Goal: Find specific page/section: Find specific page/section

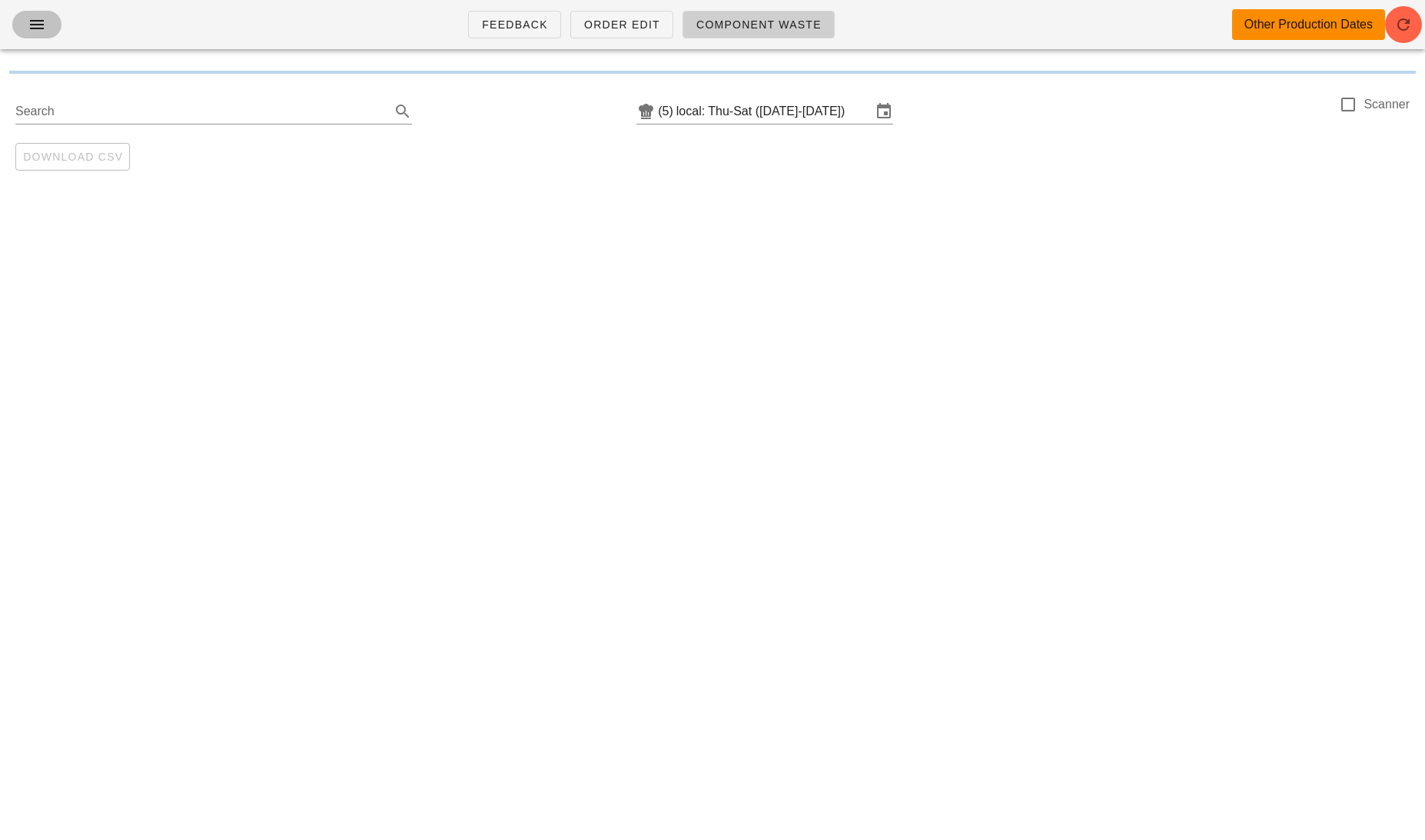
drag, startPoint x: 0, startPoint y: 0, endPoint x: 42, endPoint y: 29, distance: 51.0
click at [43, 29] on icon "button" at bounding box center [36, 24] width 18 height 18
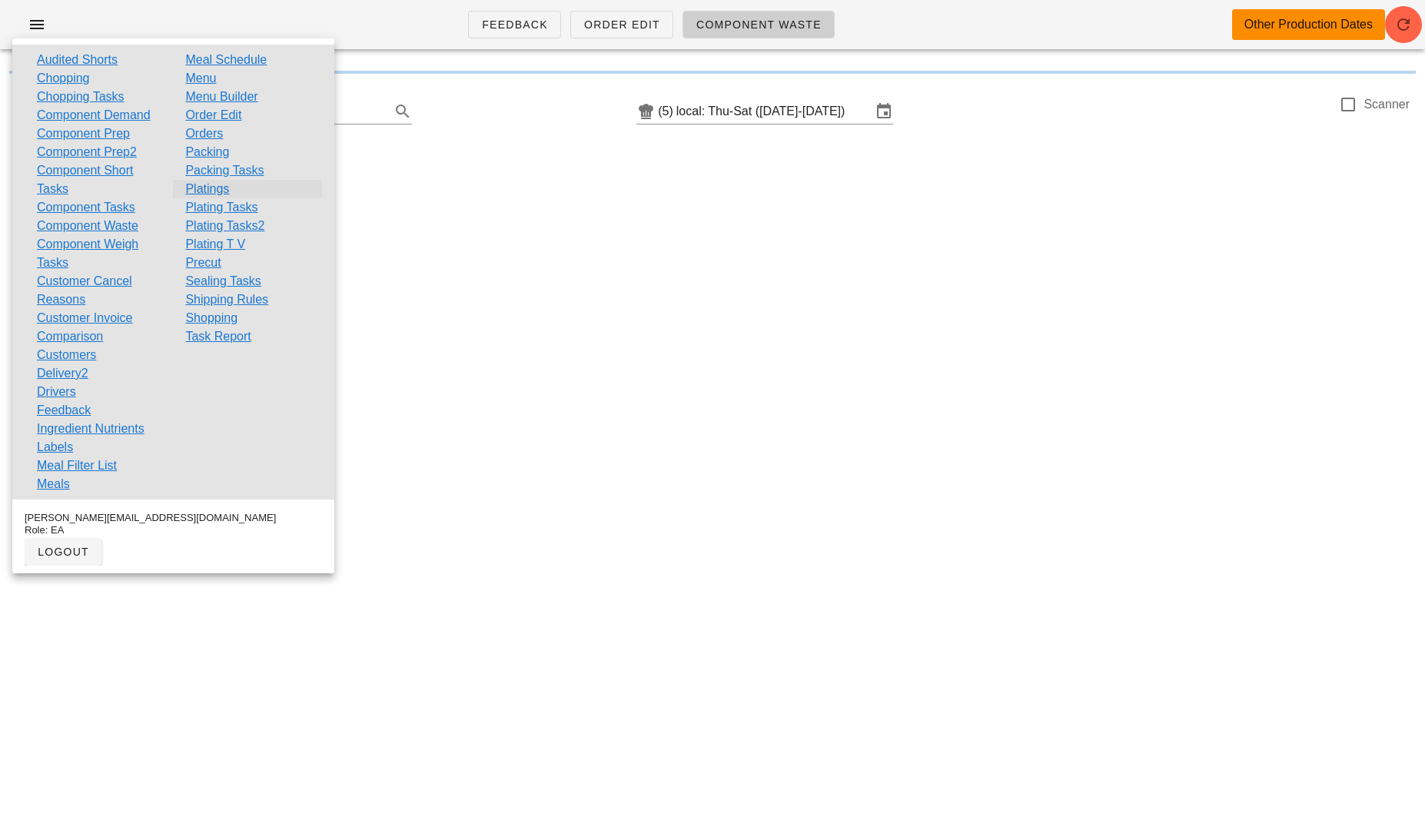
click at [216, 186] on link "Platings" at bounding box center [207, 188] width 44 height 18
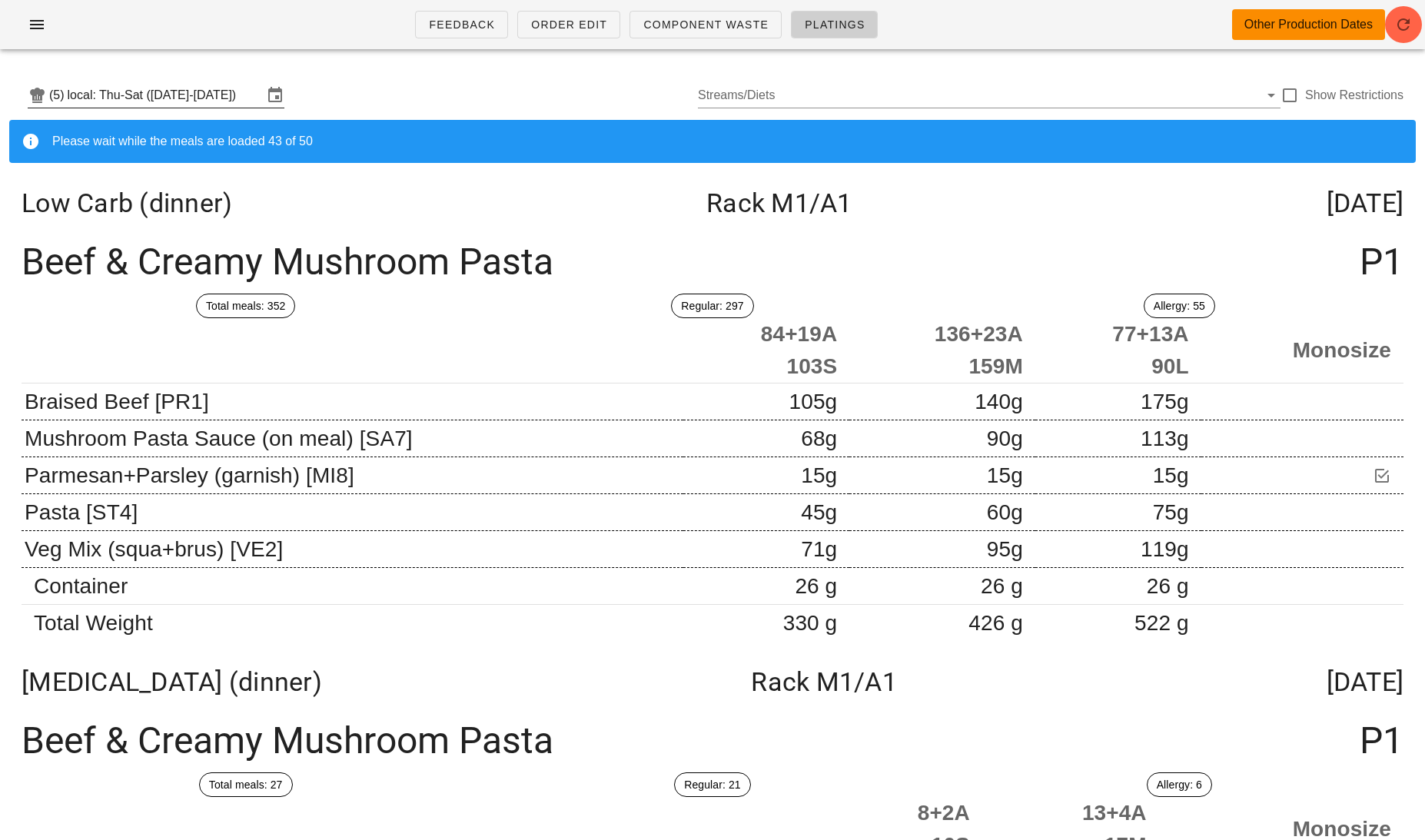
click at [188, 102] on input "local: Thu-Sat ([DATE]-[DATE])" at bounding box center [166, 95] width 195 height 24
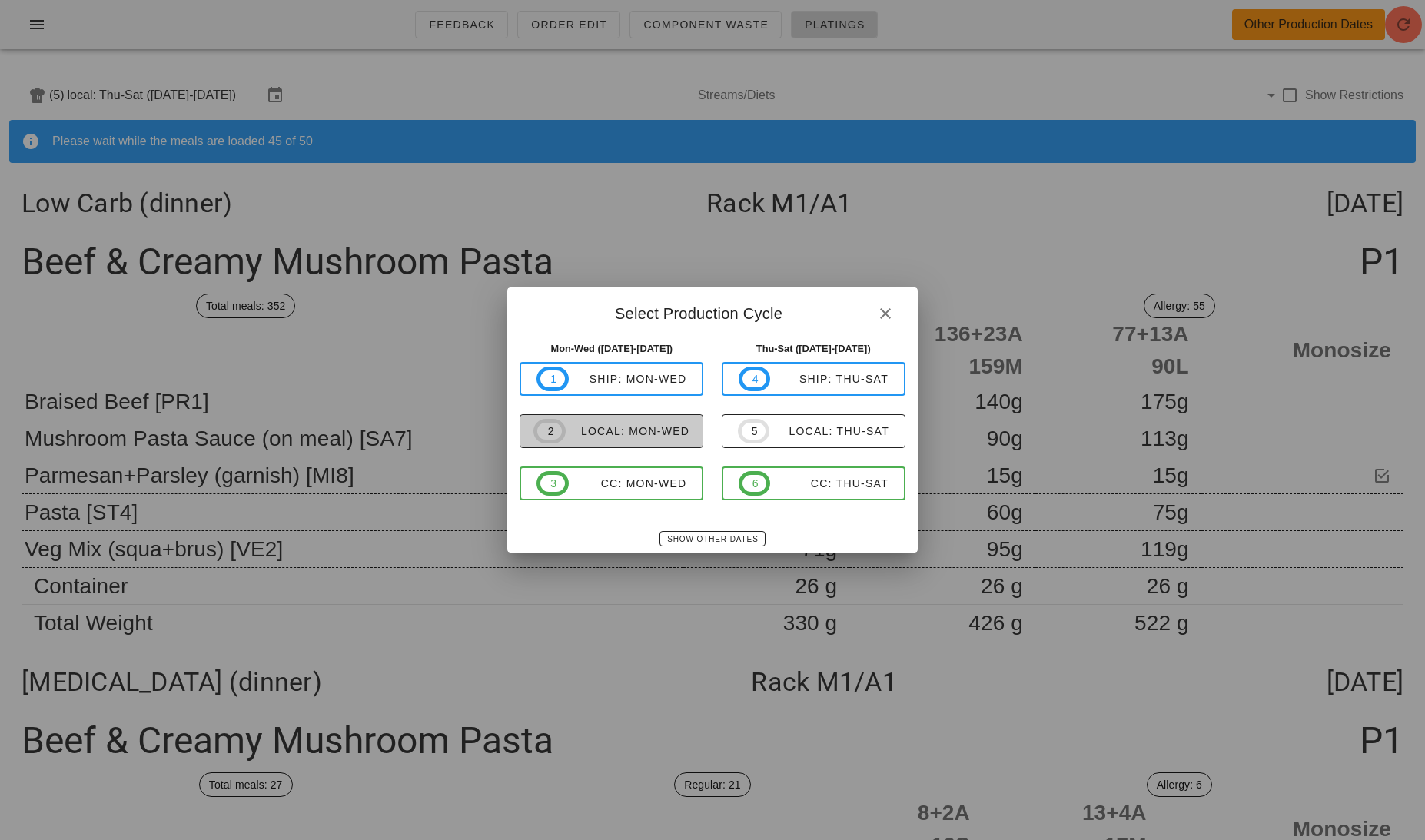
click at [615, 432] on div "local: Mon-Wed" at bounding box center [627, 431] width 124 height 13
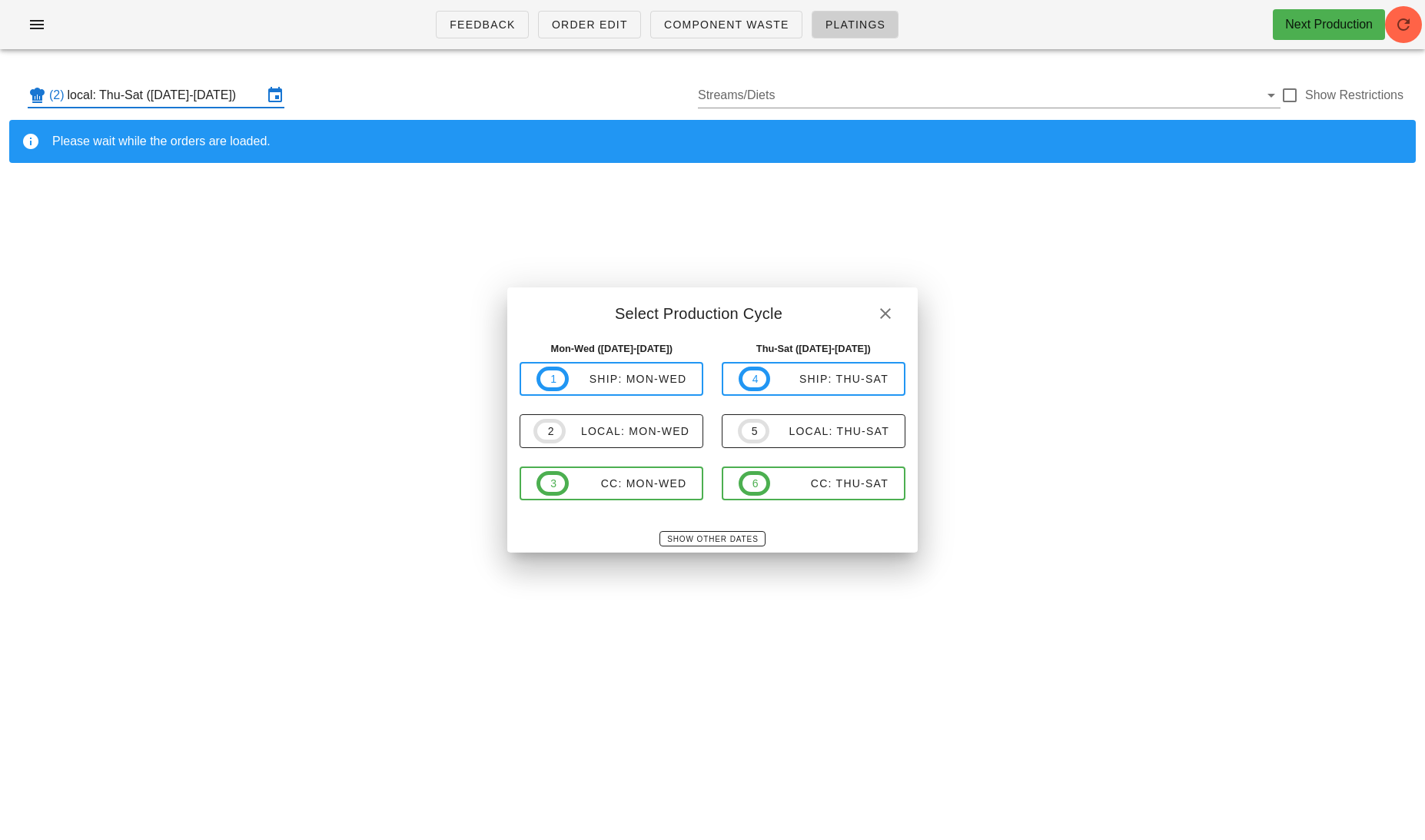
type input "local: Mon-Wed ([DATE]-[DATE])"
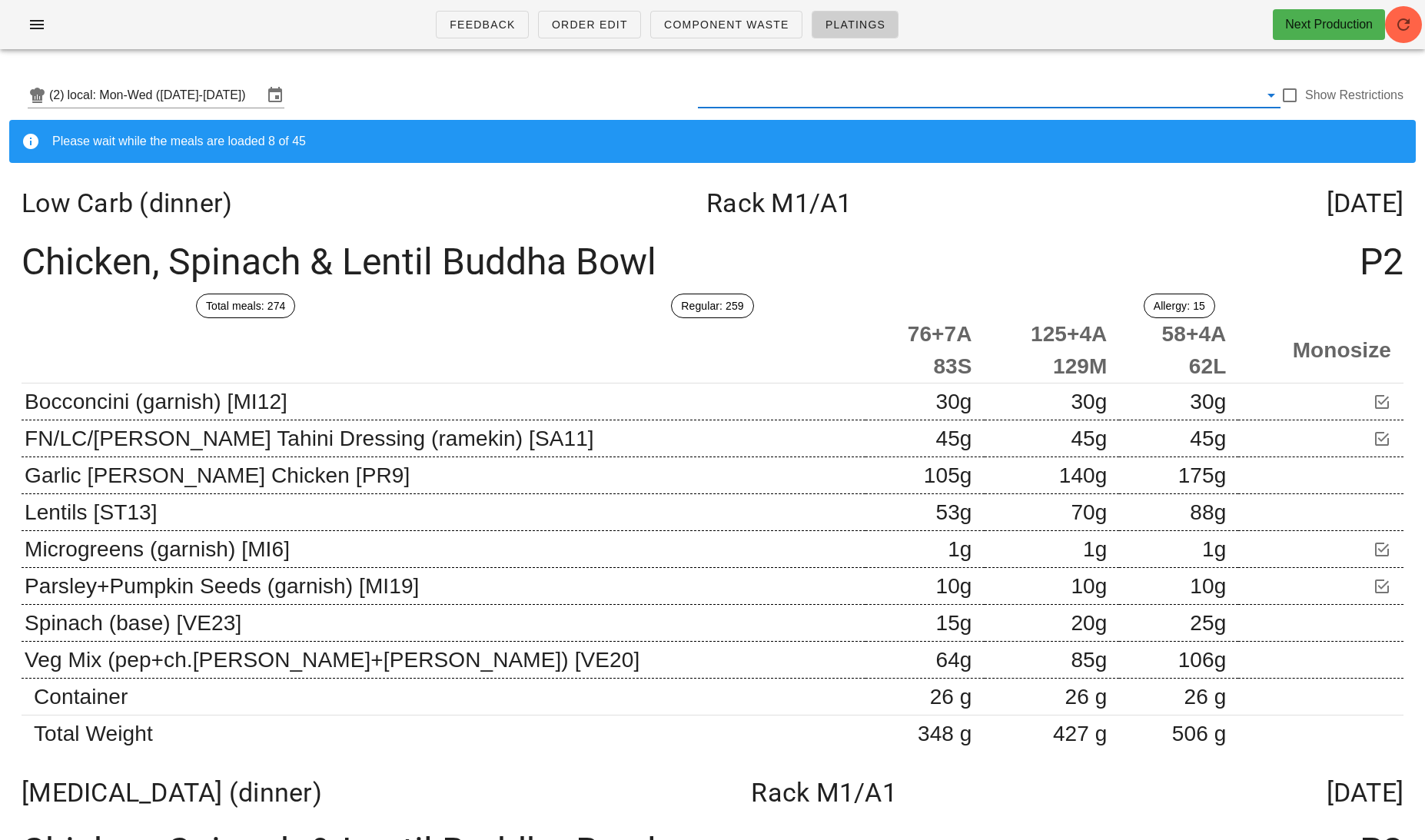
click at [772, 96] on input "text" at bounding box center [978, 95] width 561 height 24
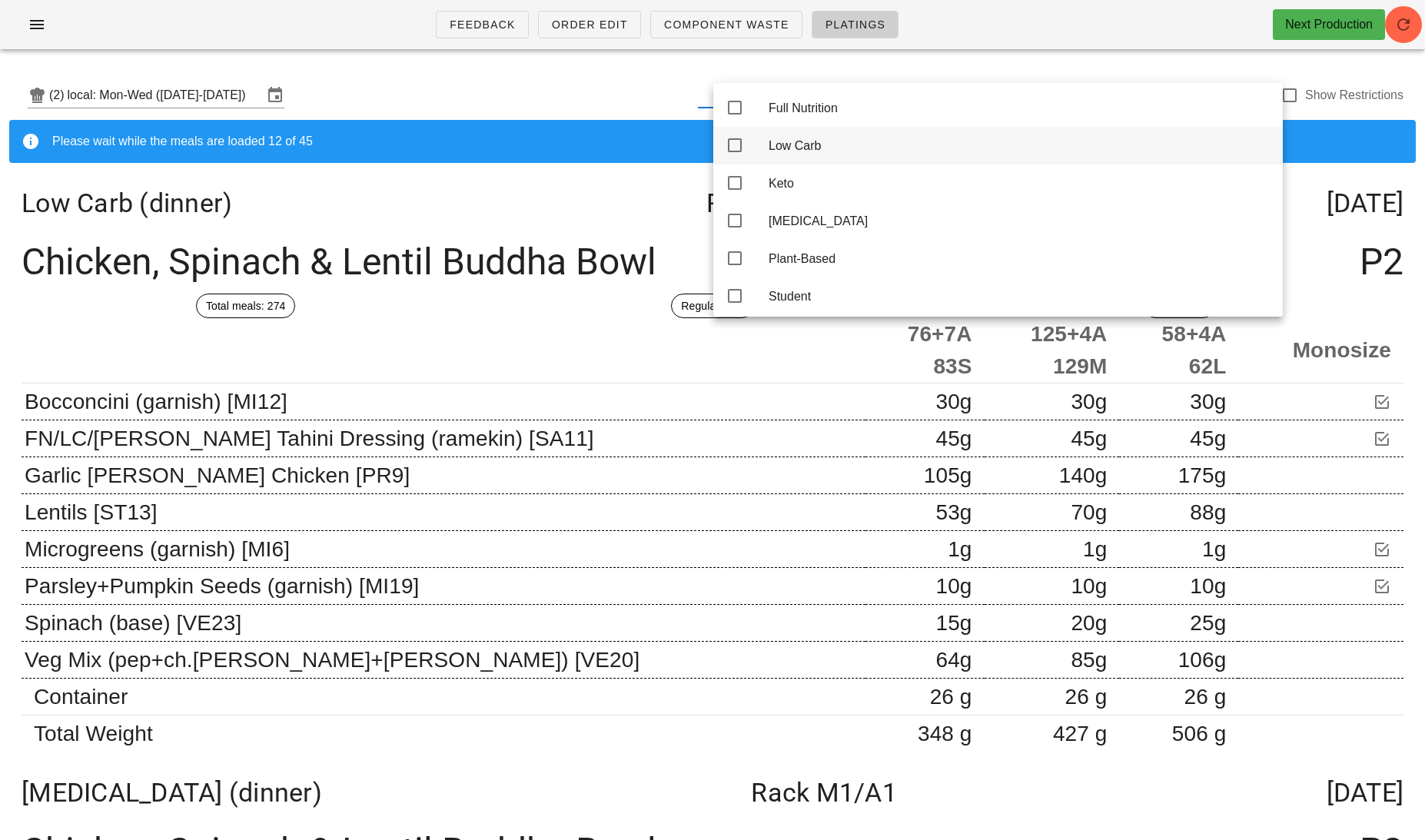
click at [777, 139] on div "Low Carb" at bounding box center [1019, 146] width 502 height 33
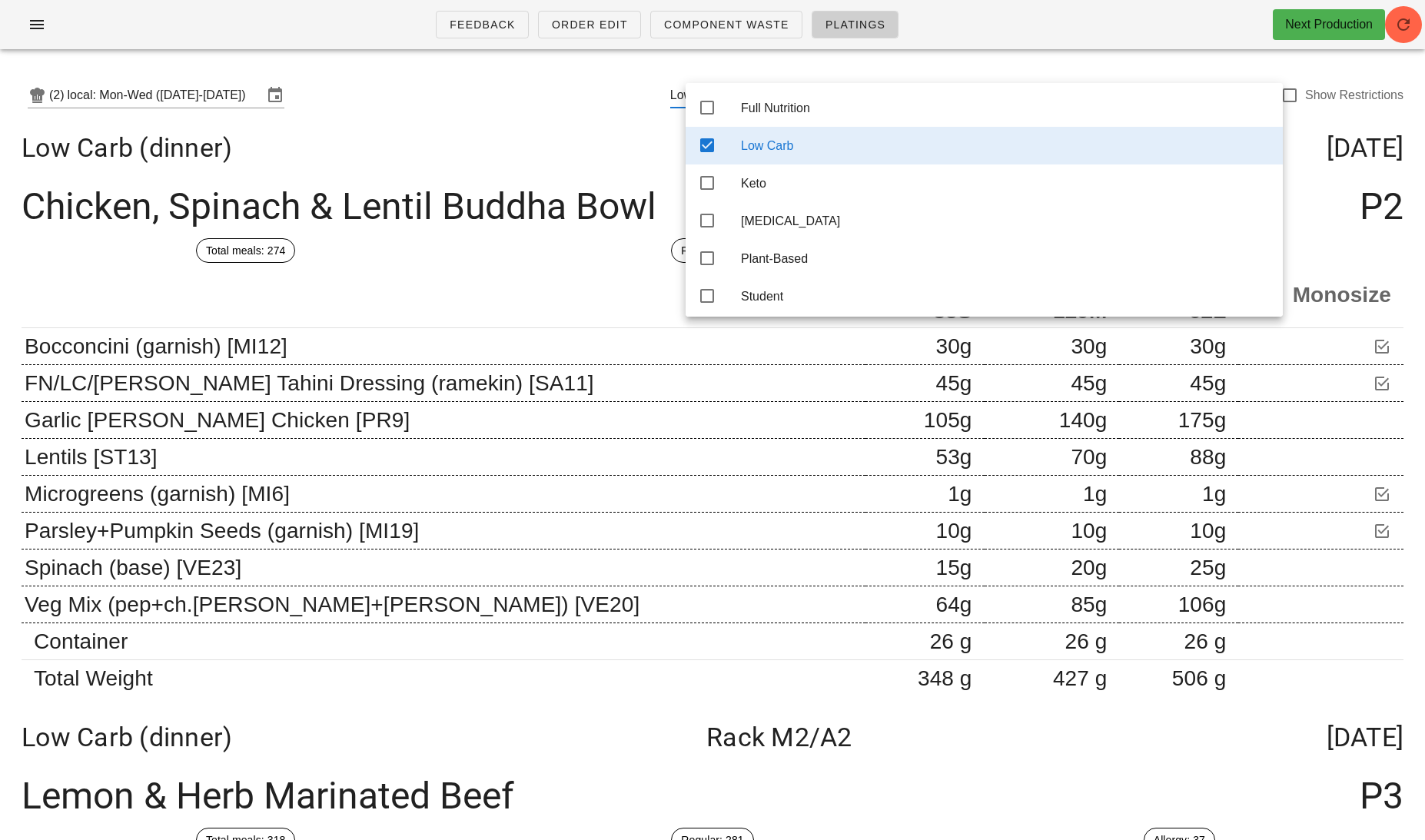
click at [575, 154] on div "Low Carb (dinner) Rack M1 /A1 [DATE]" at bounding box center [712, 147] width 1406 height 55
click at [538, 164] on div "Low Carb (dinner) Rack M1 /A1 [DATE]" at bounding box center [712, 147] width 1406 height 55
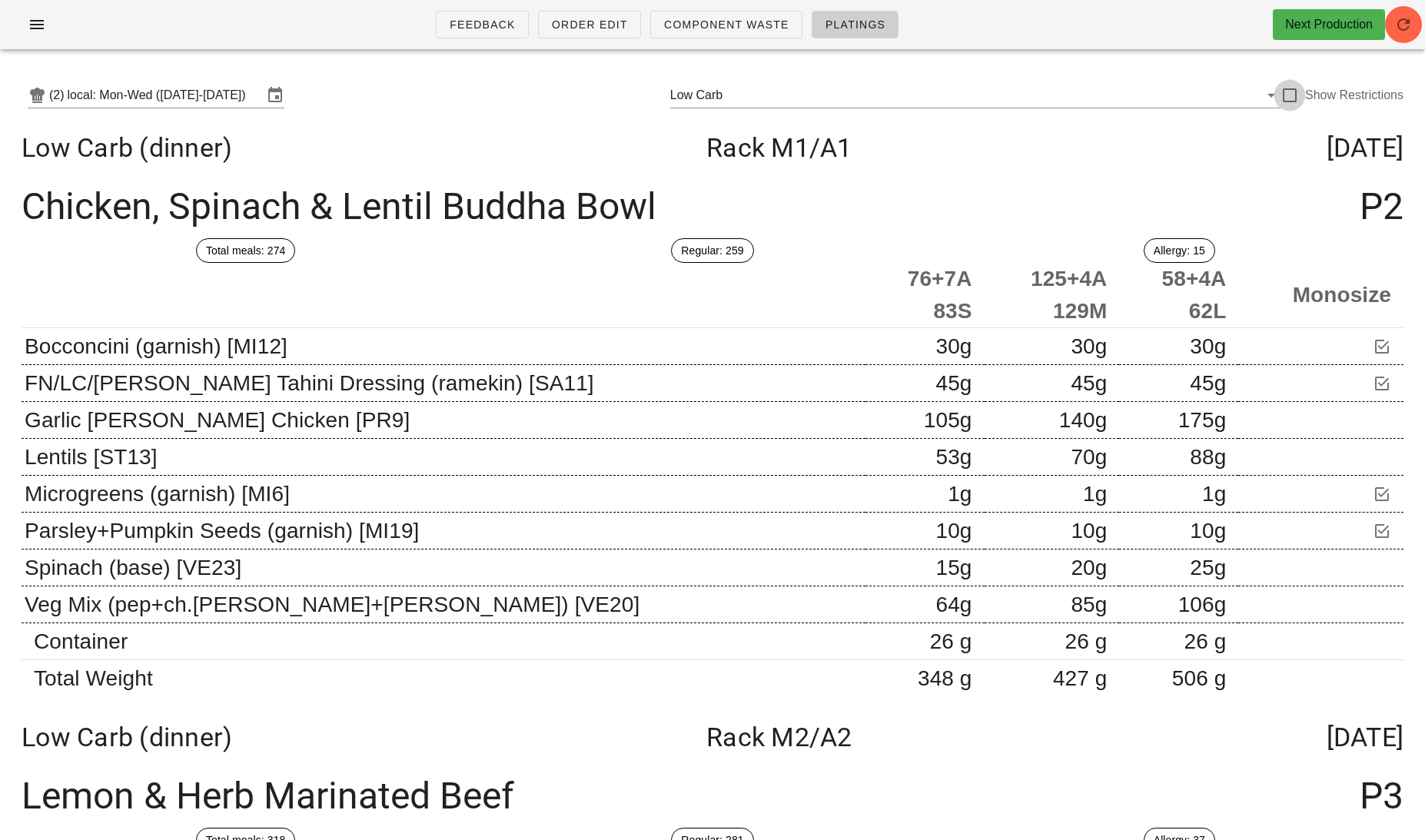
click at [1293, 95] on div at bounding box center [1289, 95] width 26 height 26
checkbox input "true"
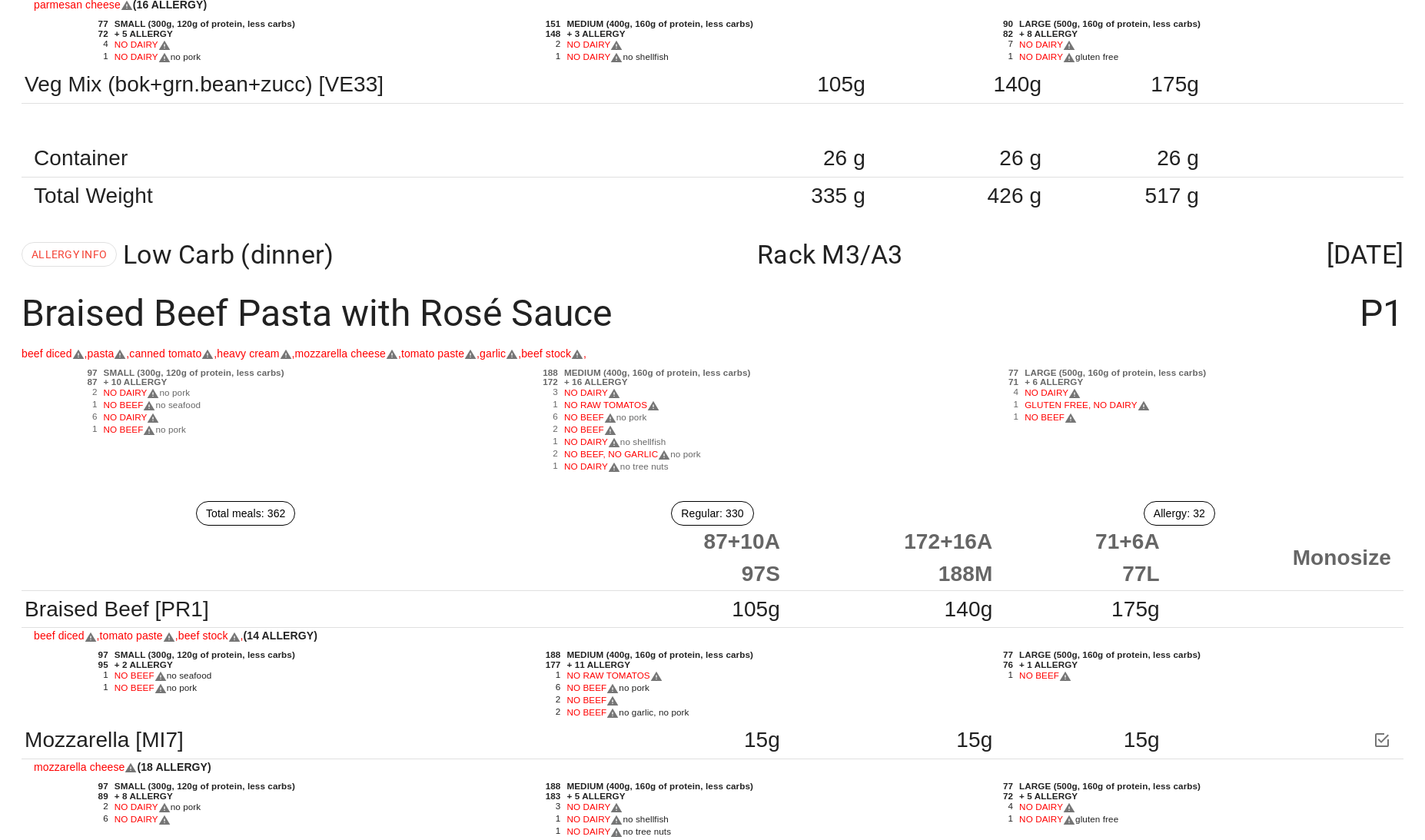
scroll to position [1971, 0]
